Goal: Book appointment/travel/reservation

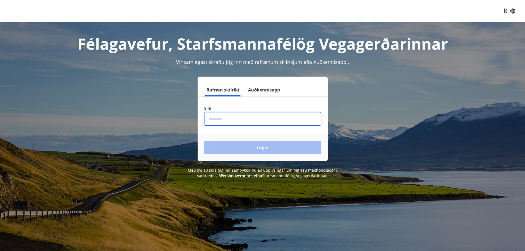
click at [279, 119] on input "phone" at bounding box center [262, 119] width 117 height 14
type input "********"
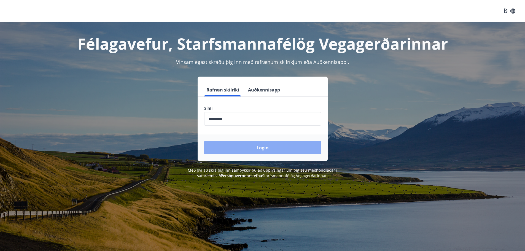
click at [290, 153] on button "Login" at bounding box center [262, 147] width 117 height 13
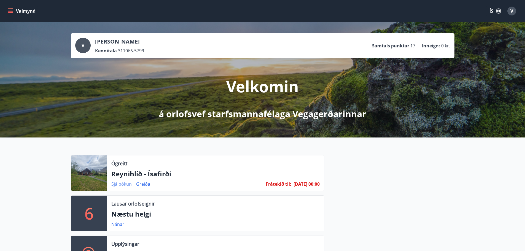
click at [118, 184] on link "Sjá bókun" at bounding box center [121, 184] width 20 height 6
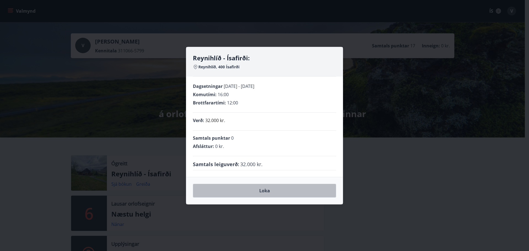
click at [264, 191] on button "Loka" at bounding box center [264, 191] width 143 height 14
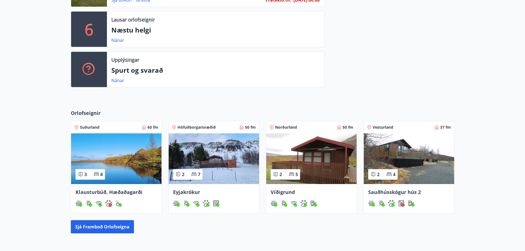
scroll to position [193, 0]
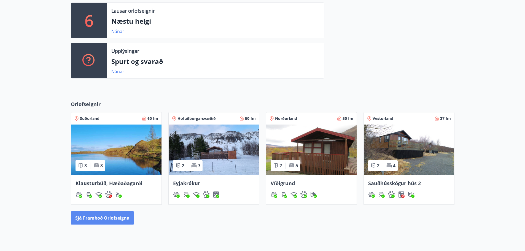
click at [108, 218] on button "Sjá framboð orlofseigna" at bounding box center [102, 218] width 63 height 13
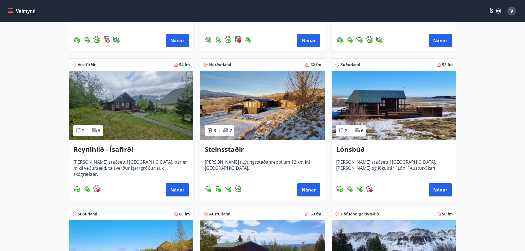
scroll to position [221, 0]
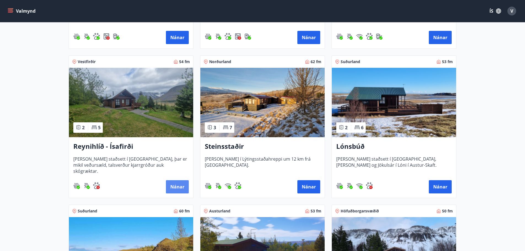
click at [185, 184] on button "Nánar" at bounding box center [177, 186] width 23 height 13
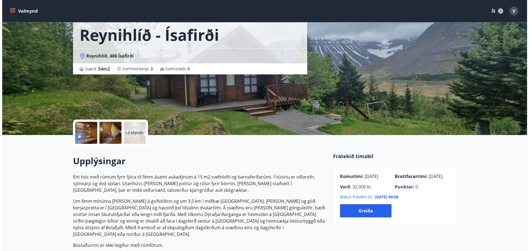
scroll to position [28, 0]
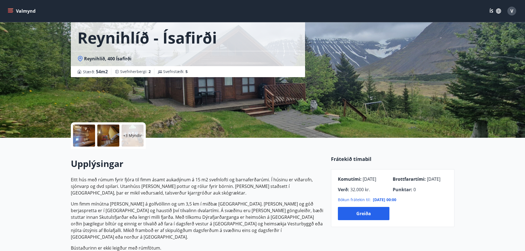
click at [84, 133] on div at bounding box center [84, 136] width 22 height 22
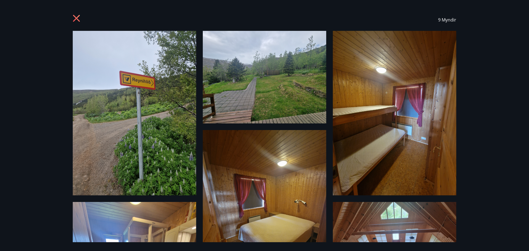
click at [131, 121] on img at bounding box center [135, 113] width 124 height 165
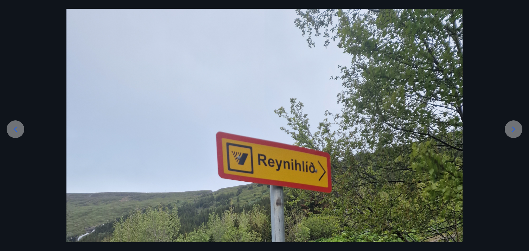
scroll to position [0, 0]
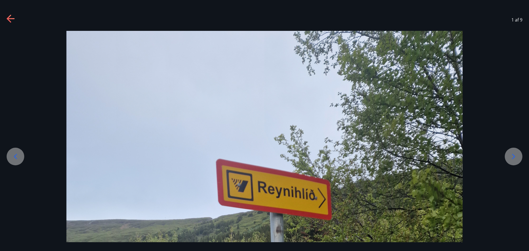
click at [512, 154] on icon at bounding box center [514, 156] width 9 height 9
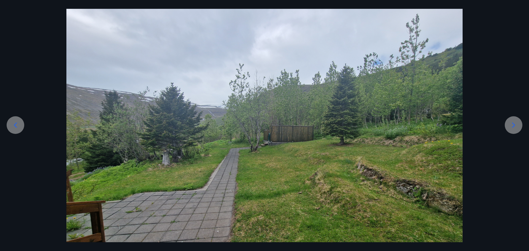
scroll to position [31, 0]
click at [512, 124] on icon at bounding box center [514, 125] width 9 height 9
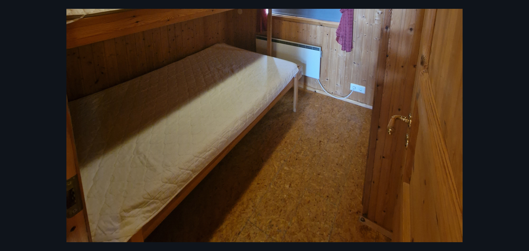
scroll to position [317, 0]
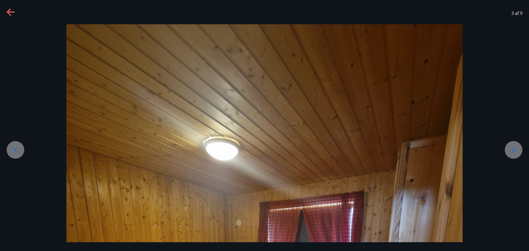
scroll to position [0, 0]
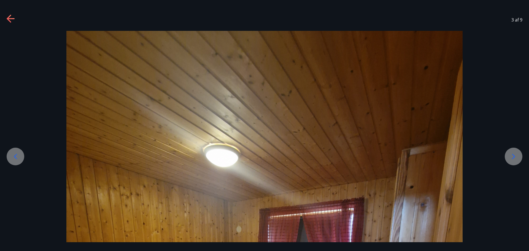
click at [511, 153] on icon at bounding box center [514, 156] width 9 height 9
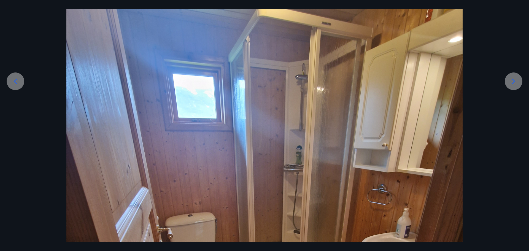
scroll to position [41, 0]
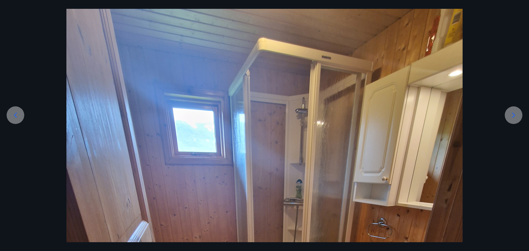
click at [512, 115] on icon at bounding box center [514, 115] width 9 height 9
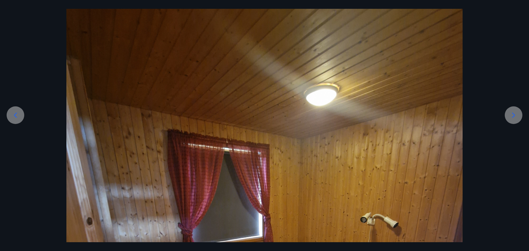
click at [514, 114] on icon at bounding box center [514, 115] width 3 height 5
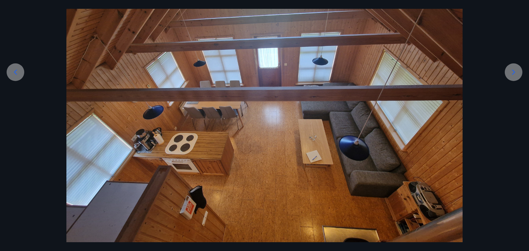
scroll to position [86, 0]
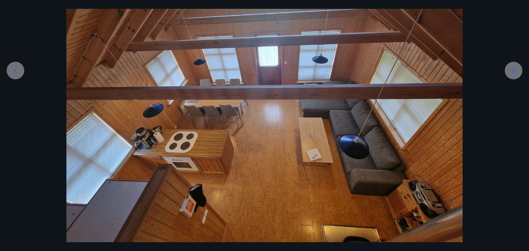
click at [515, 69] on icon at bounding box center [514, 70] width 9 height 9
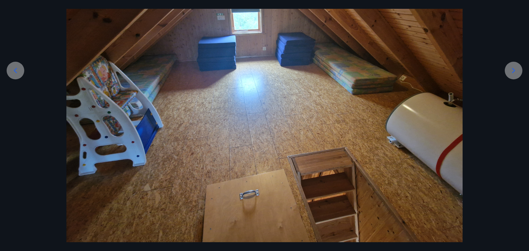
click at [514, 70] on icon at bounding box center [514, 70] width 9 height 9
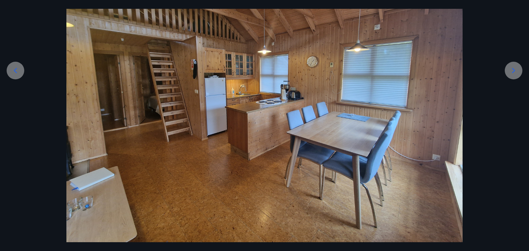
click at [513, 69] on icon at bounding box center [514, 70] width 3 height 5
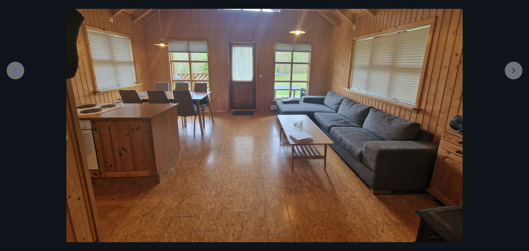
click at [514, 71] on div at bounding box center [264, 94] width 529 height 298
click at [514, 73] on div at bounding box center [264, 94] width 529 height 298
